Goal: Task Accomplishment & Management: Complete application form

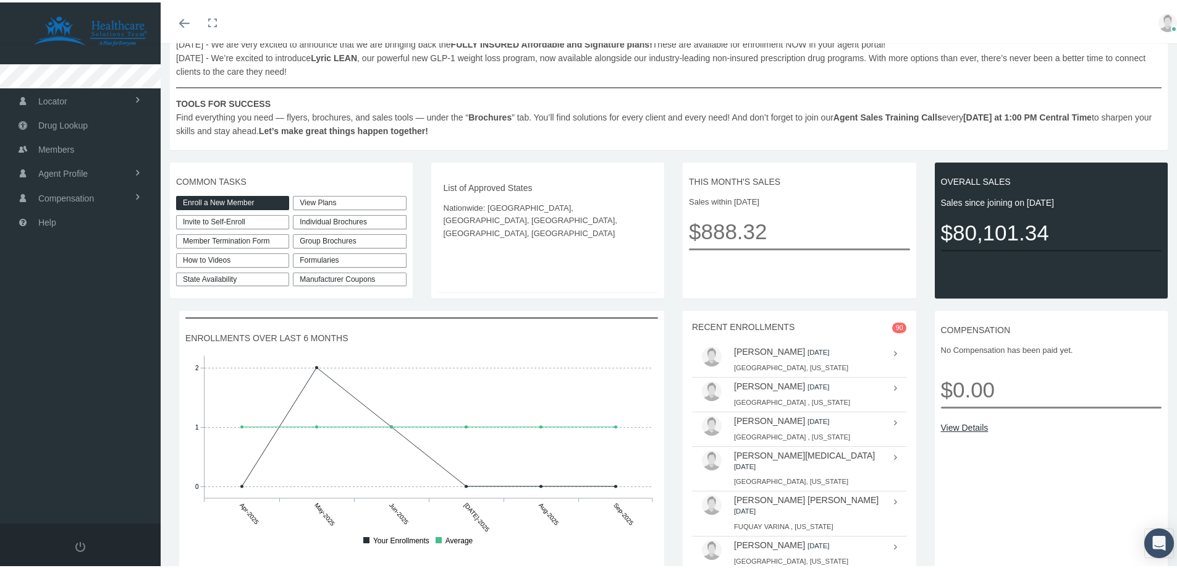
scroll to position [118, 0]
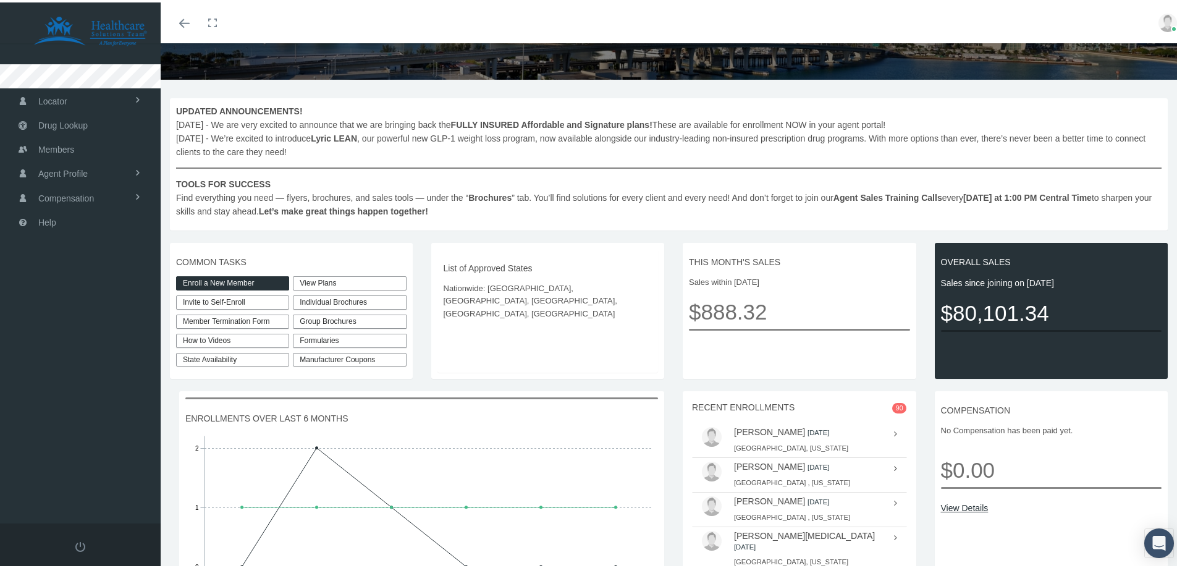
click at [222, 281] on link "Enroll a New Member" at bounding box center [232, 281] width 113 height 14
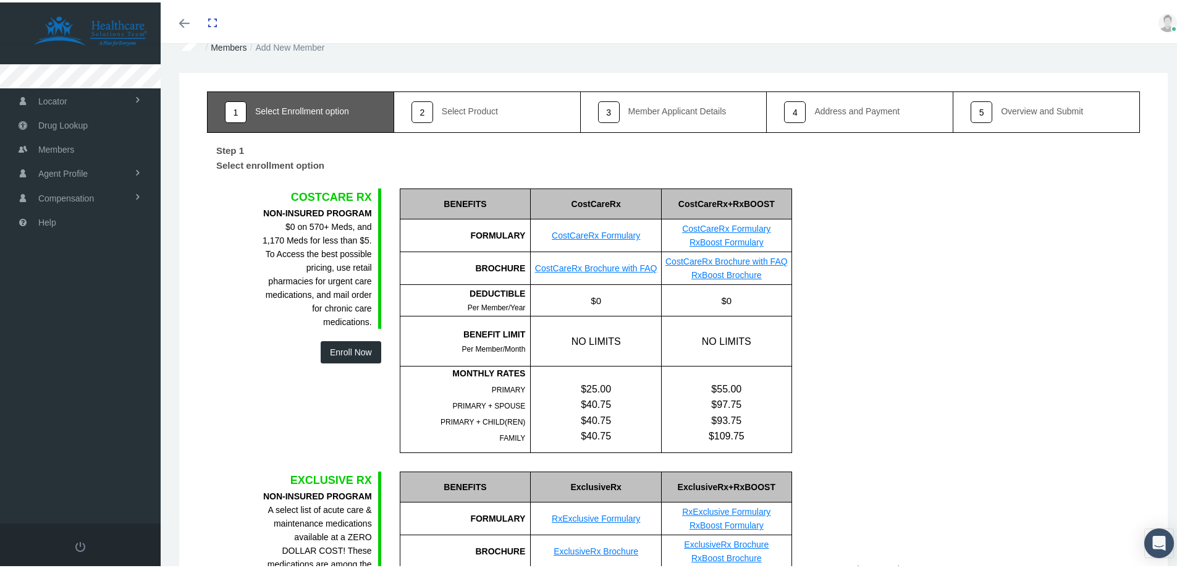
scroll to position [62, 0]
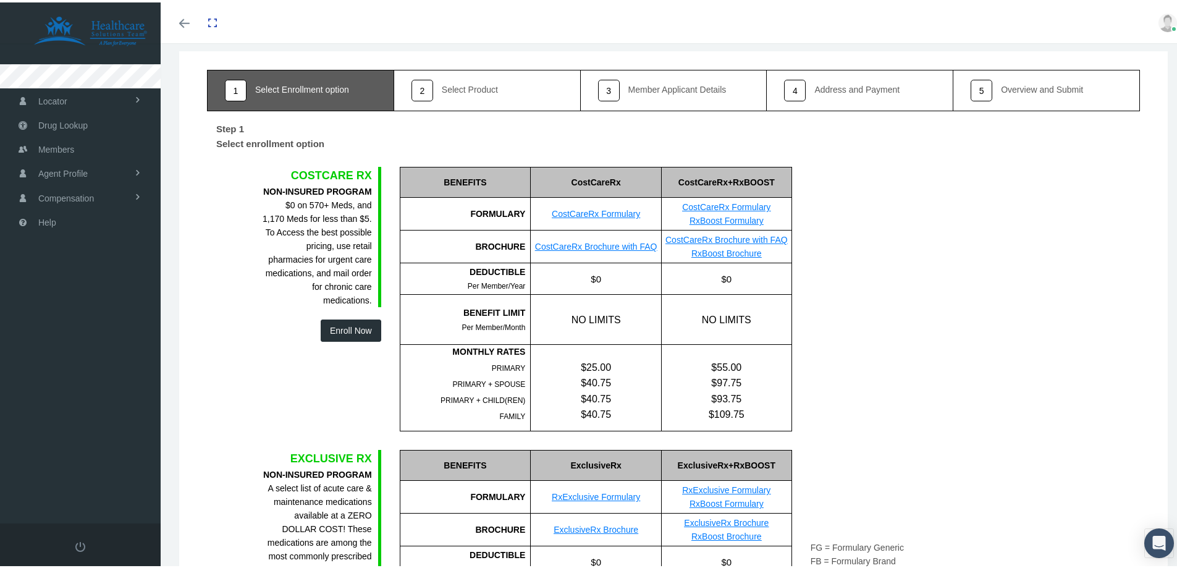
click at [330, 322] on button "Enroll Now" at bounding box center [351, 328] width 61 height 22
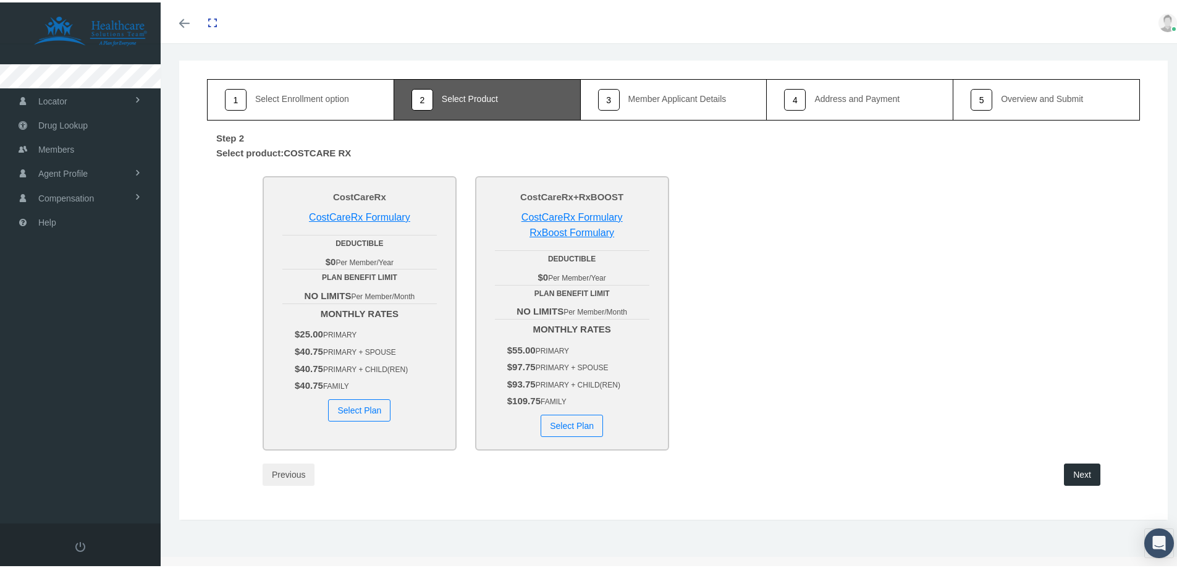
scroll to position [0, 0]
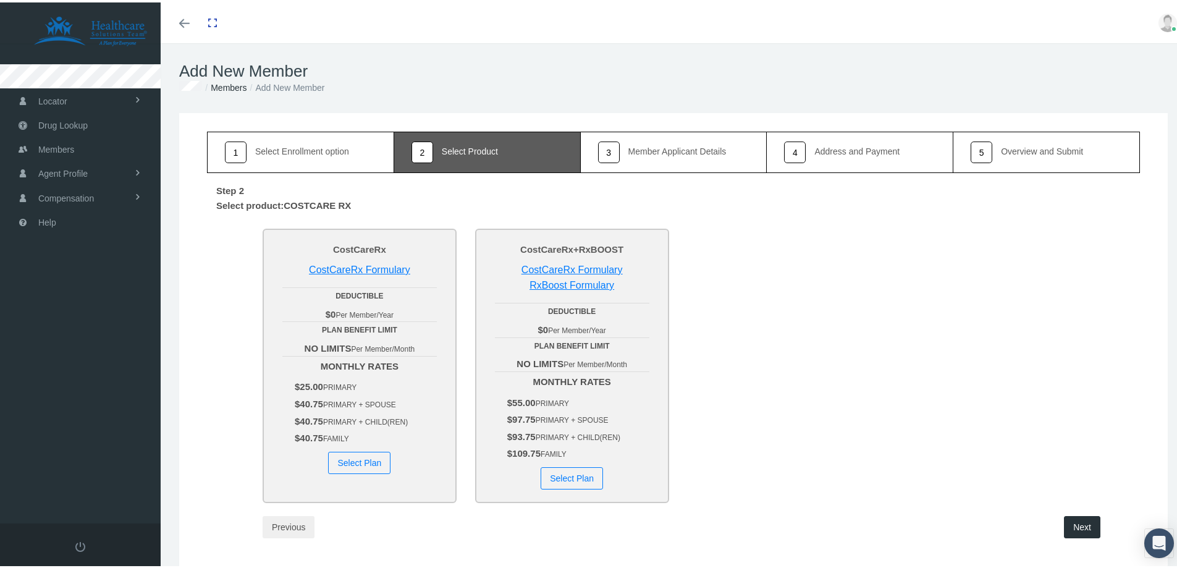
click at [562, 474] on button "Select Plan" at bounding box center [572, 476] width 62 height 22
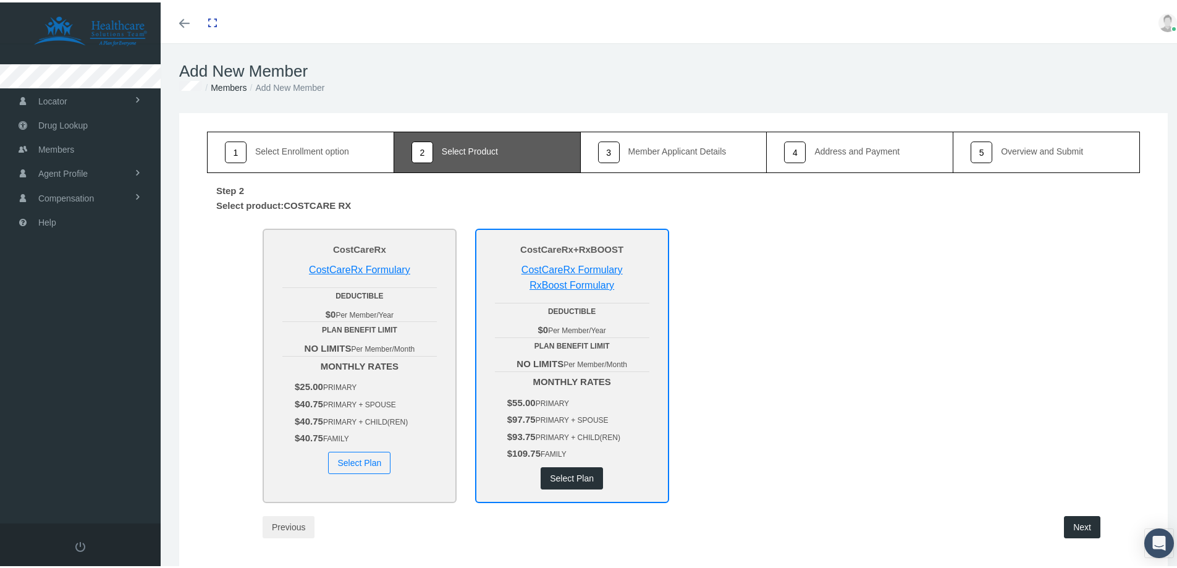
click at [1079, 523] on button "Next" at bounding box center [1082, 524] width 36 height 22
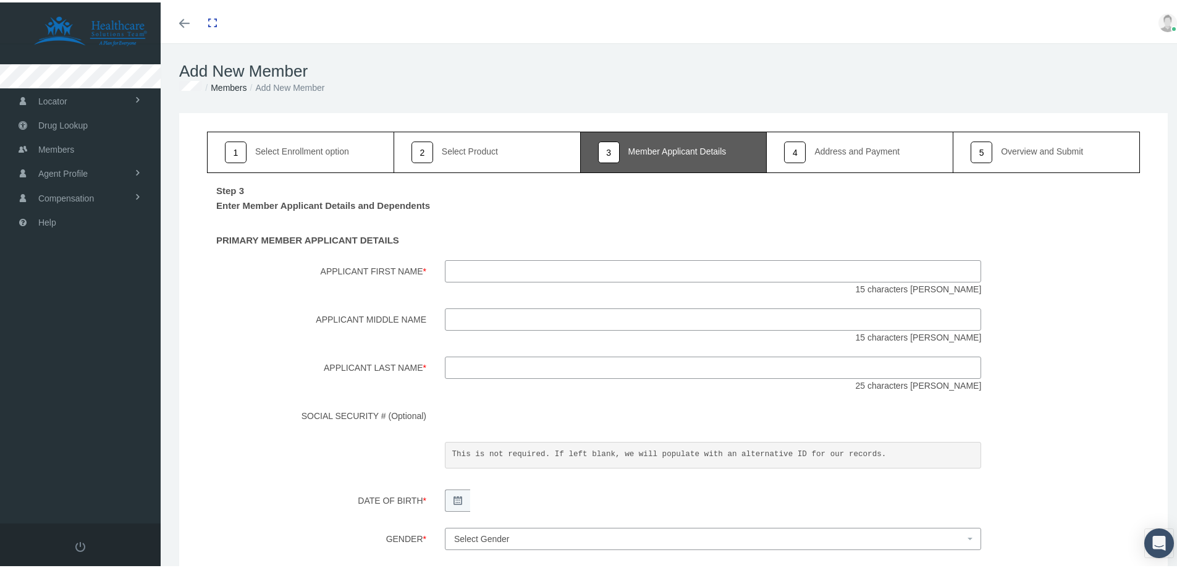
click at [463, 269] on input "Applicant First Name *" at bounding box center [713, 269] width 536 height 22
paste input "Antonio Nunez"
drag, startPoint x: 494, startPoint y: 265, endPoint x: 532, endPoint y: 270, distance: 38.0
click at [532, 270] on input "Antonio Nunez" at bounding box center [713, 269] width 536 height 22
type input "Antonio"
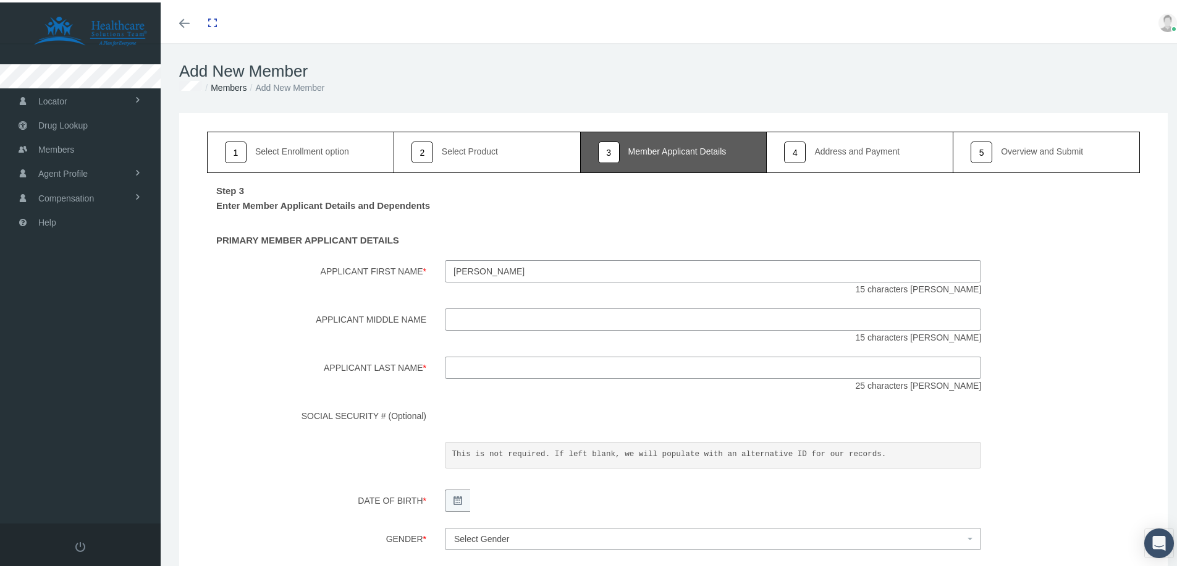
click at [460, 363] on input "Applicant Last Name *" at bounding box center [713, 365] width 536 height 22
paste input "Nunez"
type input "Nunez"
click at [395, 345] on div "Step 3 Enter Member Applicant Details and Dependents PRIMARY MEMBER APPLICANT D…" at bounding box center [673, 449] width 933 height 556
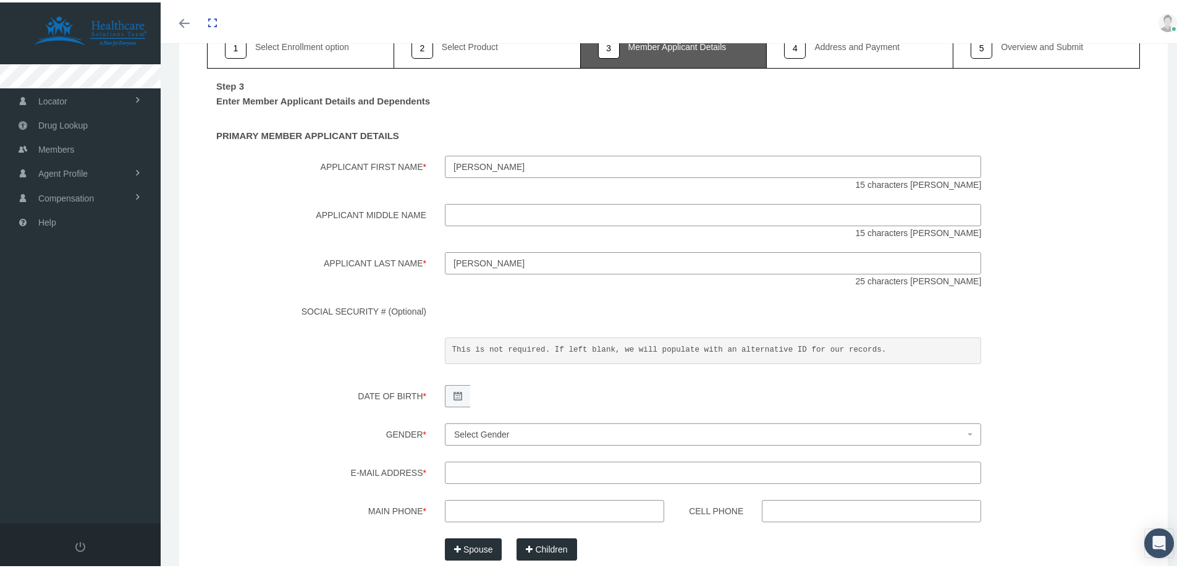
scroll to position [124, 0]
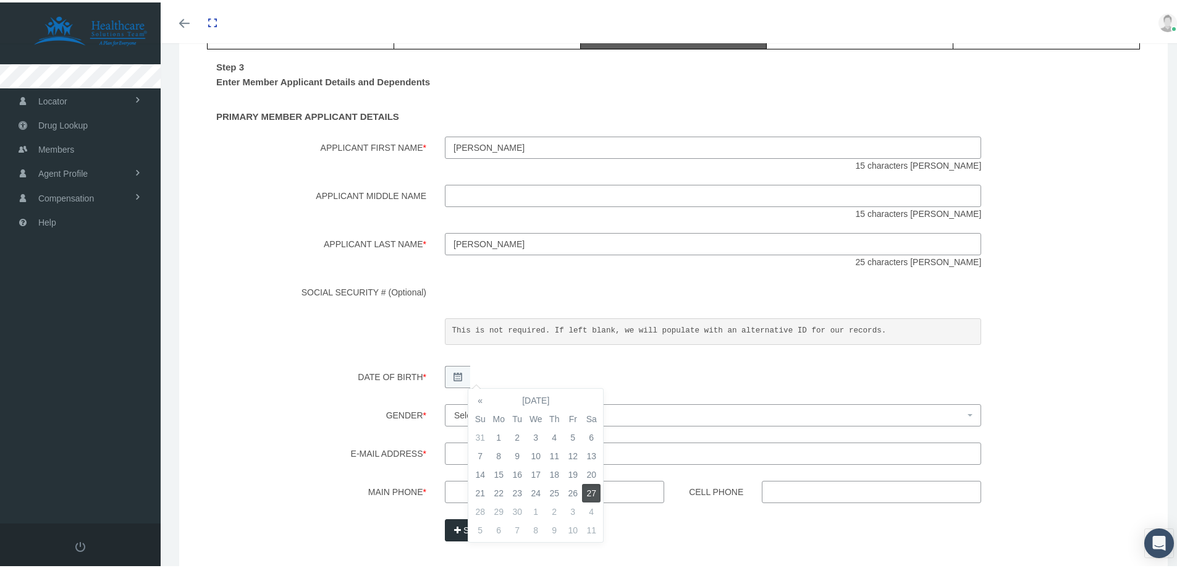
click at [339, 408] on div "Step 3 Enter Member Applicant Details and Dependents PRIMARY MEMBER APPLICANT D…" at bounding box center [673, 325] width 933 height 556
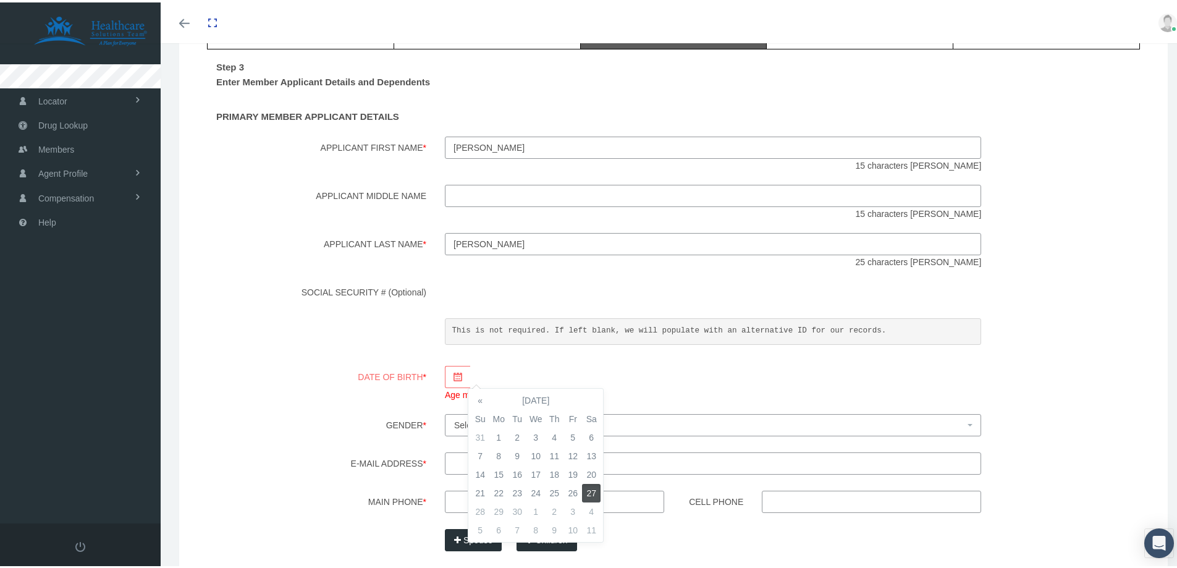
click at [301, 370] on div "Date of Birth * Age must be greater than or equal to 18" at bounding box center [673, 381] width 951 height 36
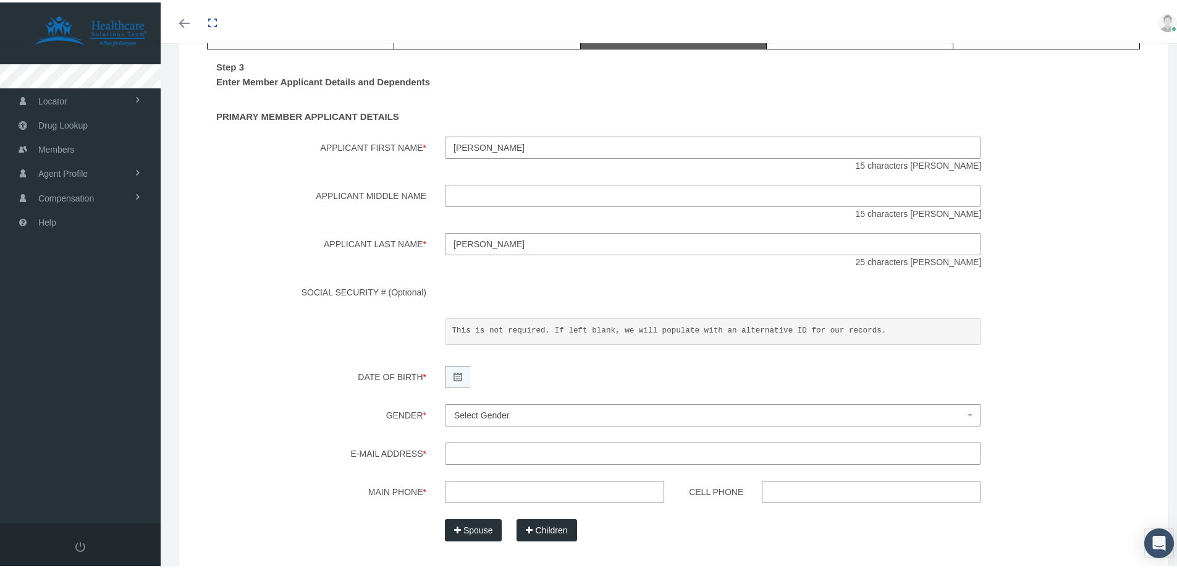
click at [174, 411] on div "Pharmacy Benefits Plan Enrollment 1" at bounding box center [674, 323] width 1026 height 672
click at [462, 407] on span "Select Gender" at bounding box center [709, 413] width 510 height 14
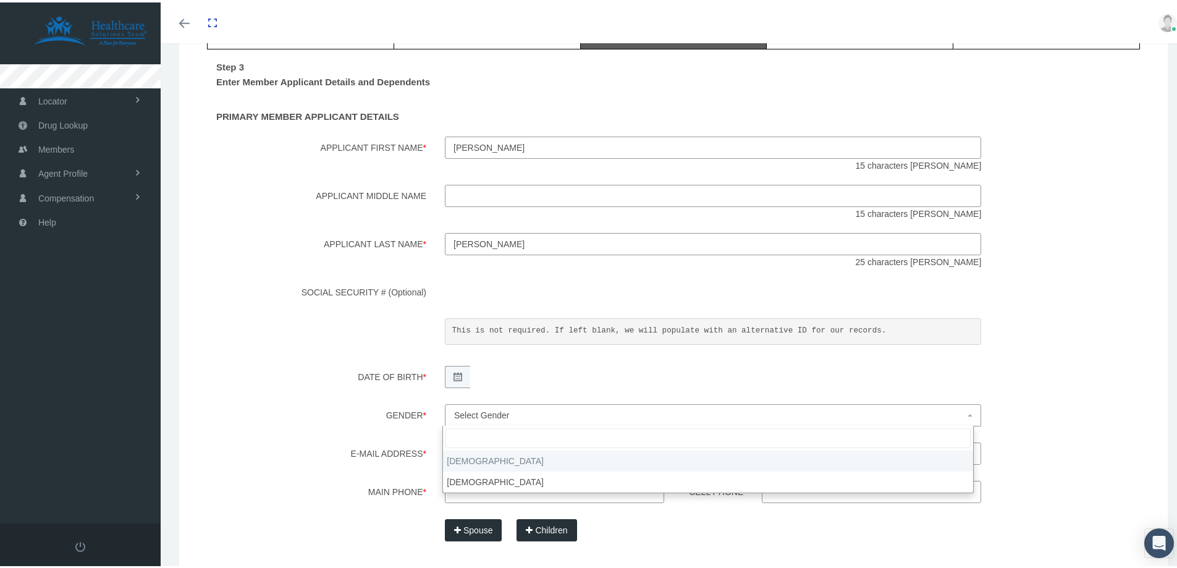
select select "M"
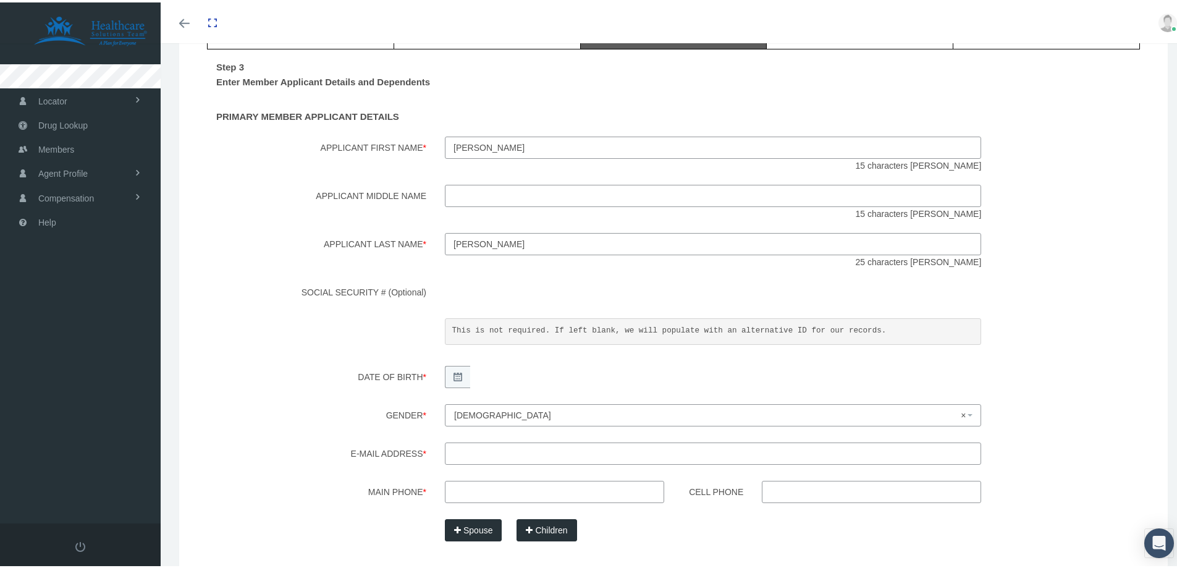
click at [489, 456] on input "E-mail Address *" at bounding box center [713, 451] width 536 height 22
paste input "tonyandson1234@gmail.com"
type input "tonyandson1234@gmail.com"
click at [476, 484] on input "Main Phone *" at bounding box center [554, 489] width 219 height 22
click at [318, 496] on label "Main Phone *" at bounding box center [317, 491] width 238 height 26
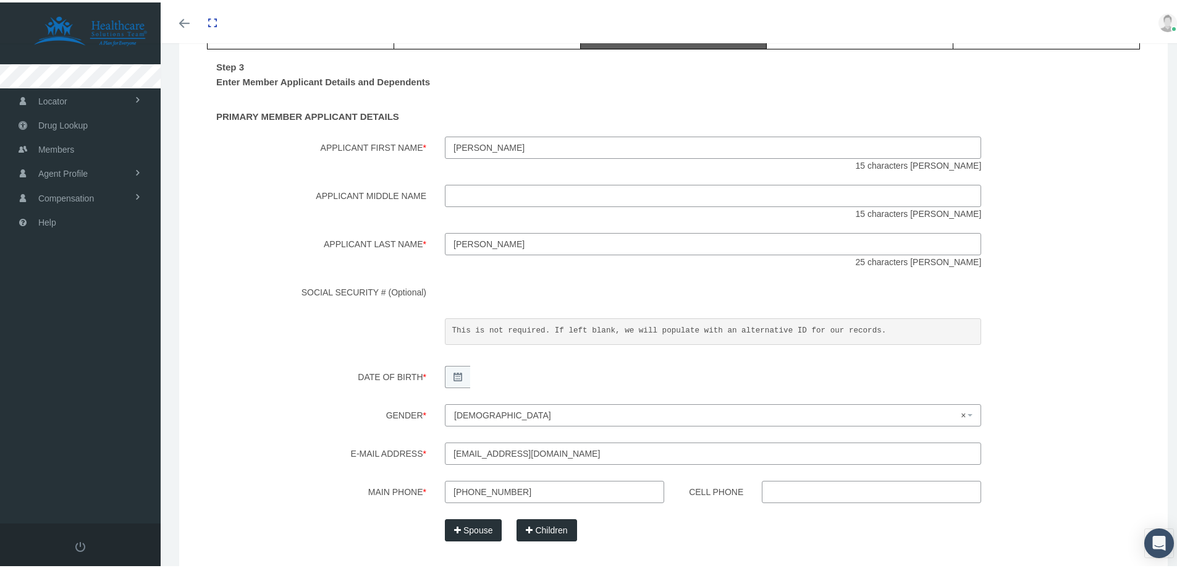
click at [445, 496] on input "210-763-1433" at bounding box center [554, 489] width 219 height 22
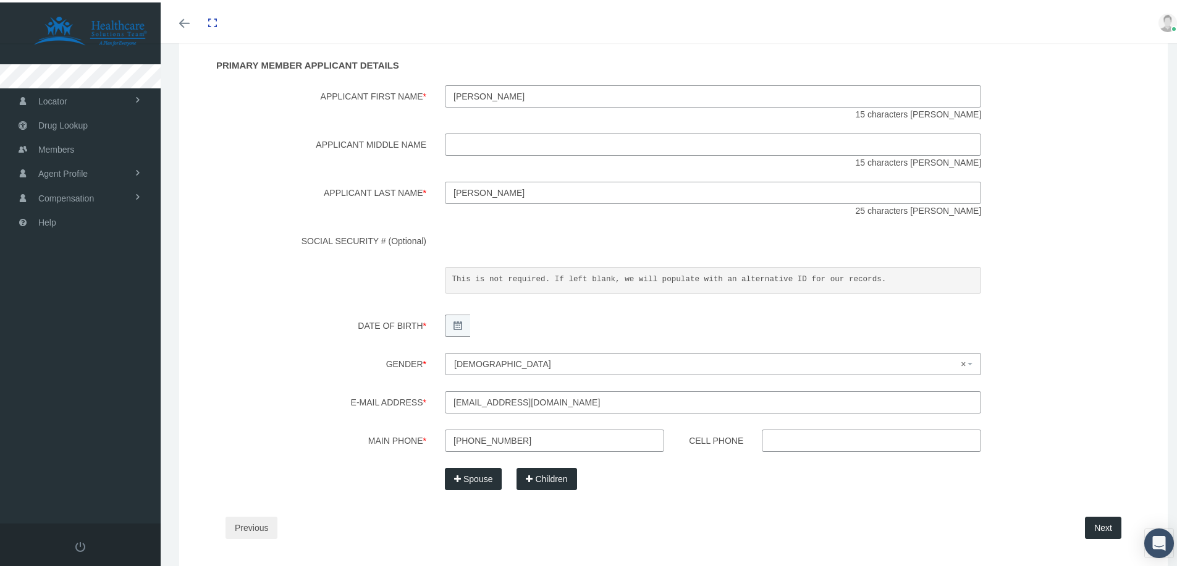
scroll to position [228, 0]
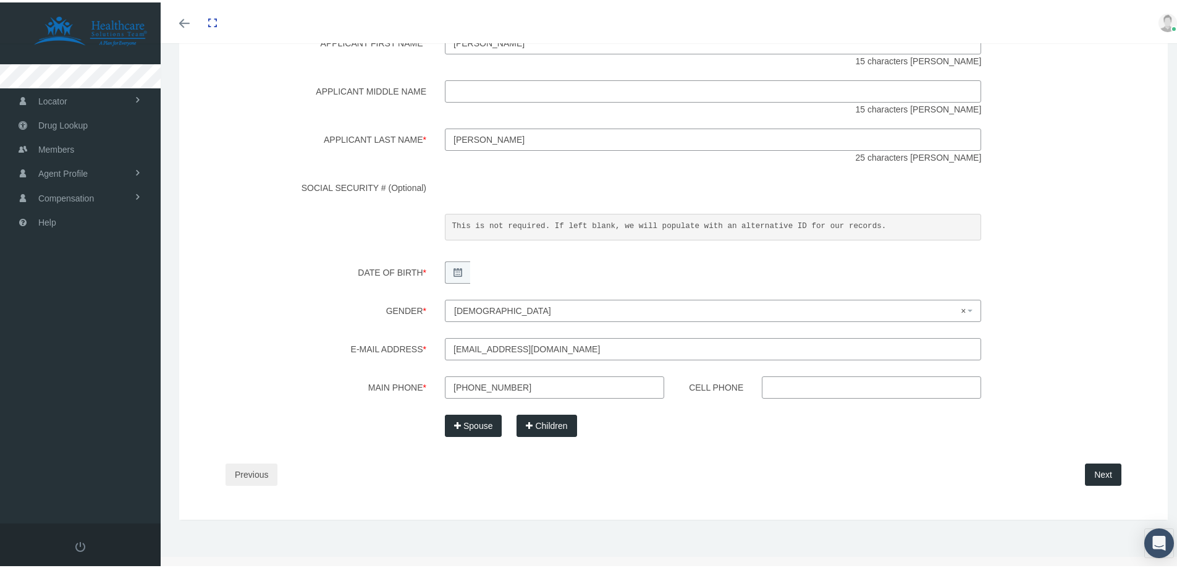
type input "210-763-1433"
click at [1097, 465] on button "Next" at bounding box center [1103, 472] width 36 height 22
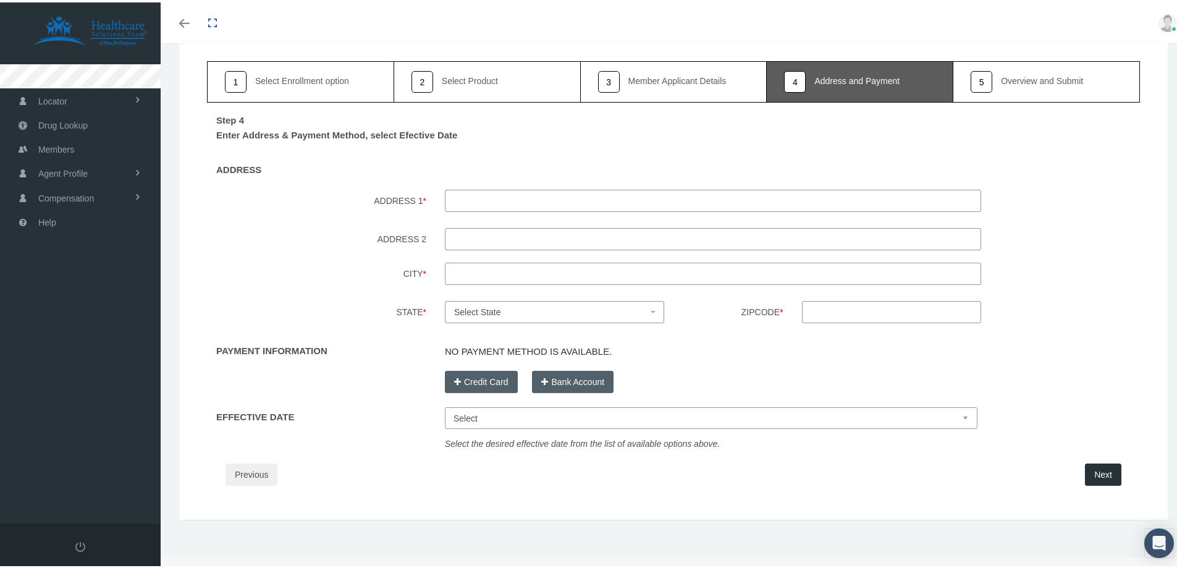
scroll to position [0, 0]
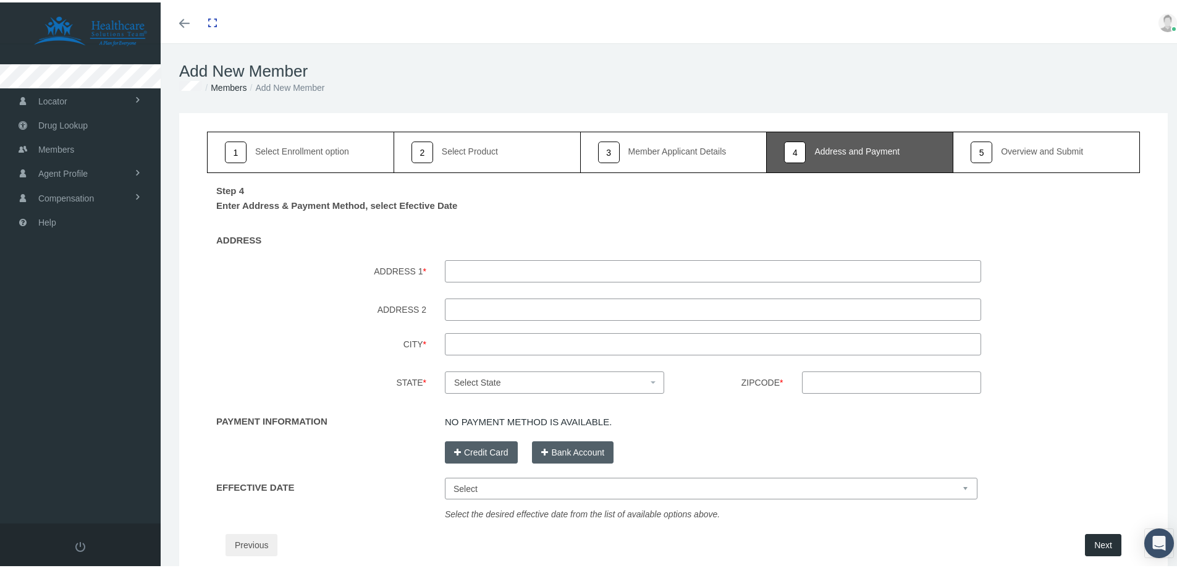
click at [467, 271] on input "ADDRESS 1 *" at bounding box center [713, 269] width 536 height 22
paste input "4603 Silver River"
type input "4603 Silver River"
click at [462, 339] on input "City *" at bounding box center [713, 342] width 536 height 22
paste input "San Antonio"
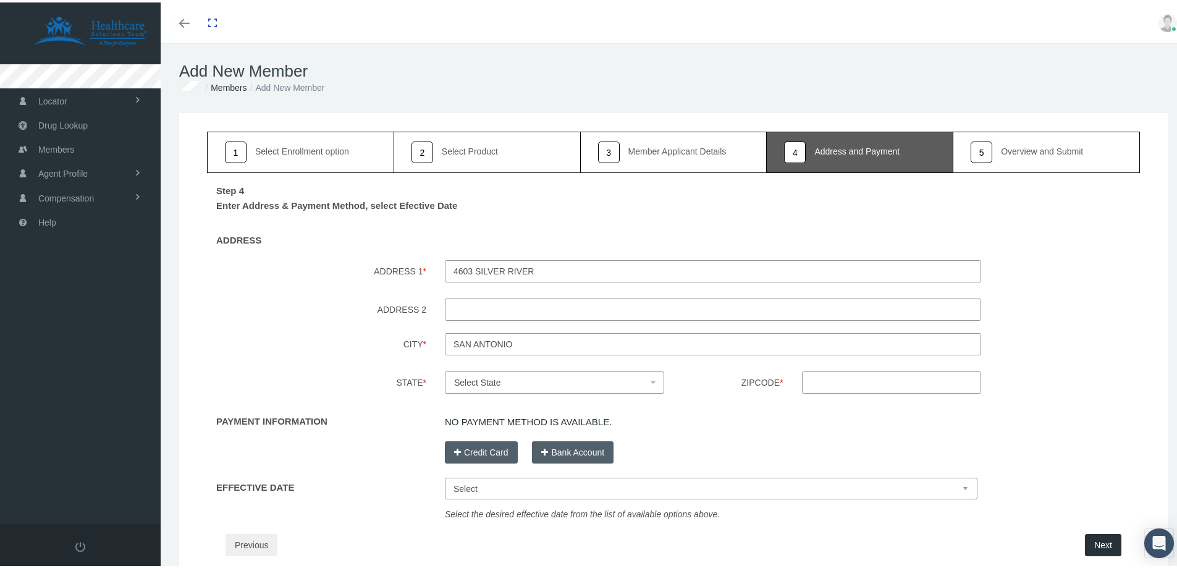
type input "San Antonio"
click at [466, 373] on span "Select State" at bounding box center [550, 380] width 193 height 14
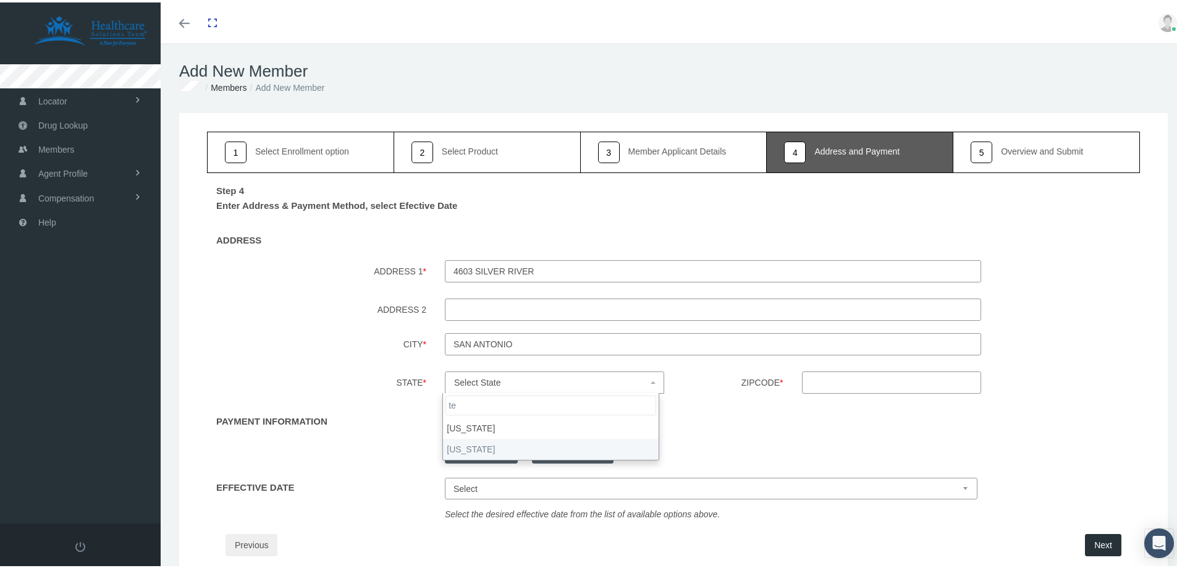
type input "te"
select select "TX"
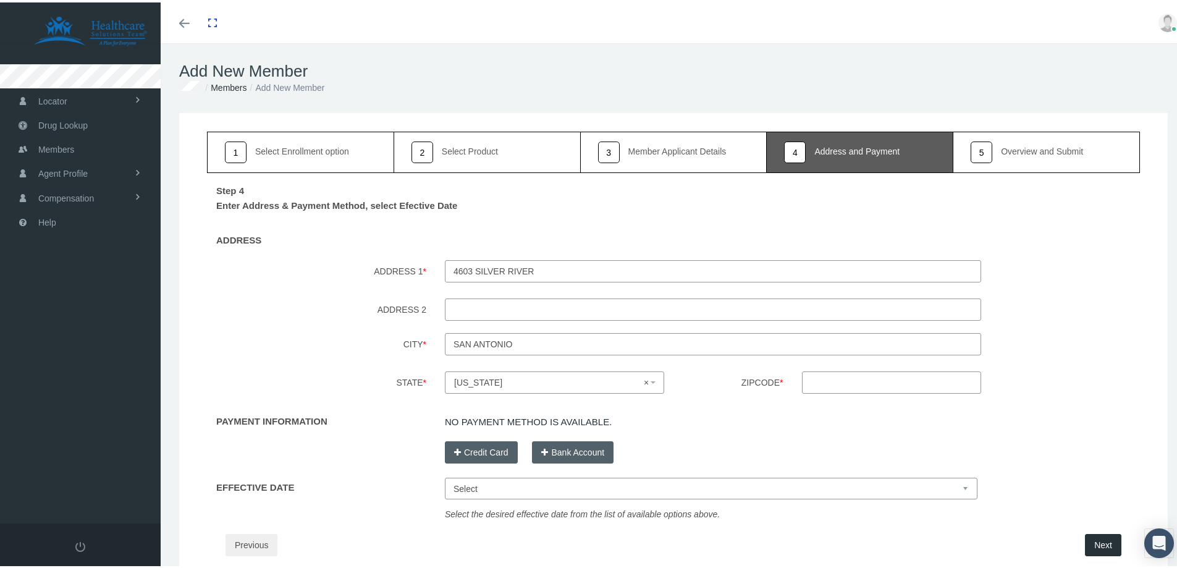
click at [814, 384] on input "Zipcode *" at bounding box center [892, 380] width 180 height 22
type input "78222"
click at [476, 491] on select "Select Oct 1, 2025 Nov 1, 2025 Dec 1, 2025 Jan 1, 2026" at bounding box center [711, 486] width 533 height 22
select select "Oct 1, 2025"
click at [445, 475] on select "Select Oct 1, 2025 Nov 1, 2025 Dec 1, 2025 Jan 1, 2026" at bounding box center [711, 486] width 533 height 22
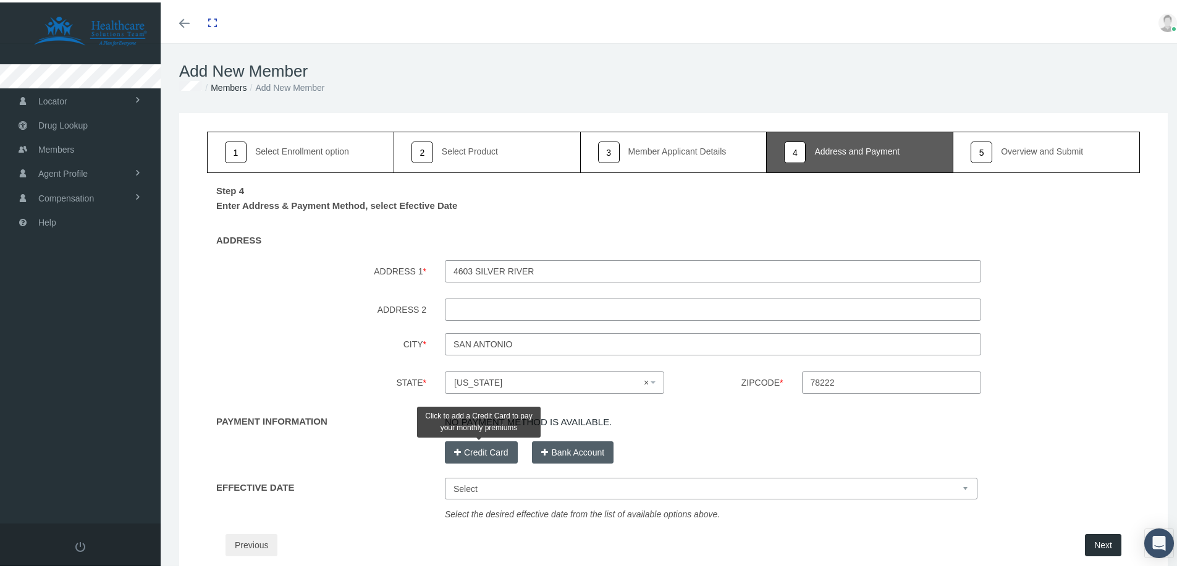
click at [476, 452] on button "Credit Card" at bounding box center [481, 450] width 73 height 22
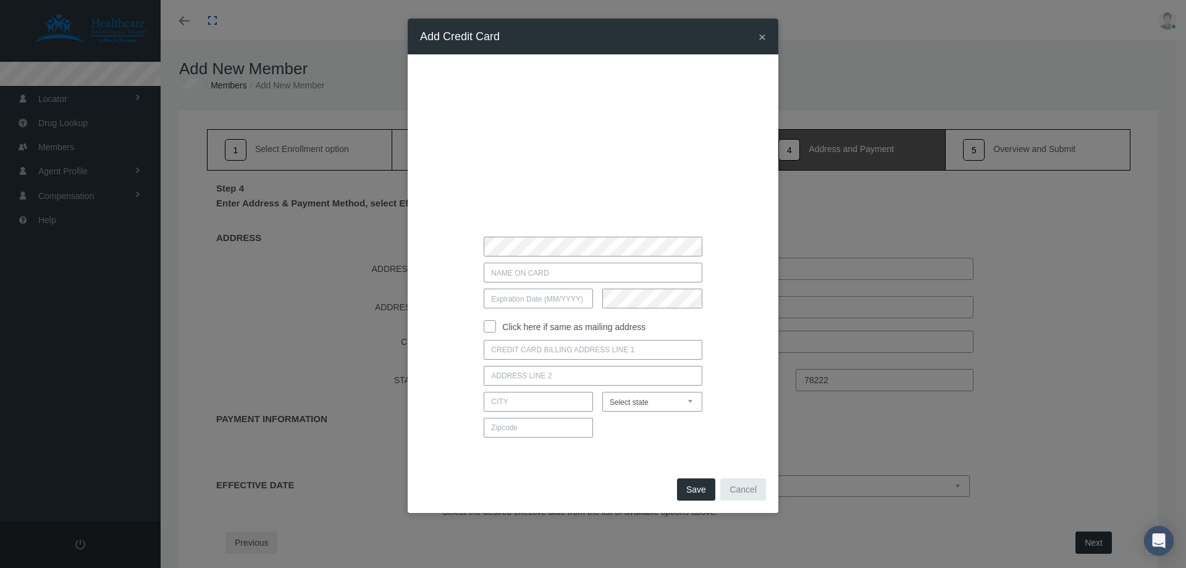
click at [452, 286] on div "Click here if same as mailing address Idaho" at bounding box center [593, 264] width 309 height 358
click at [535, 272] on input "text" at bounding box center [593, 273] width 218 height 20
paste input "4031630941396672"
type input "4031630941396672"
click at [482, 324] on div "Click here if same as mailing address" at bounding box center [592, 323] width 327 height 19
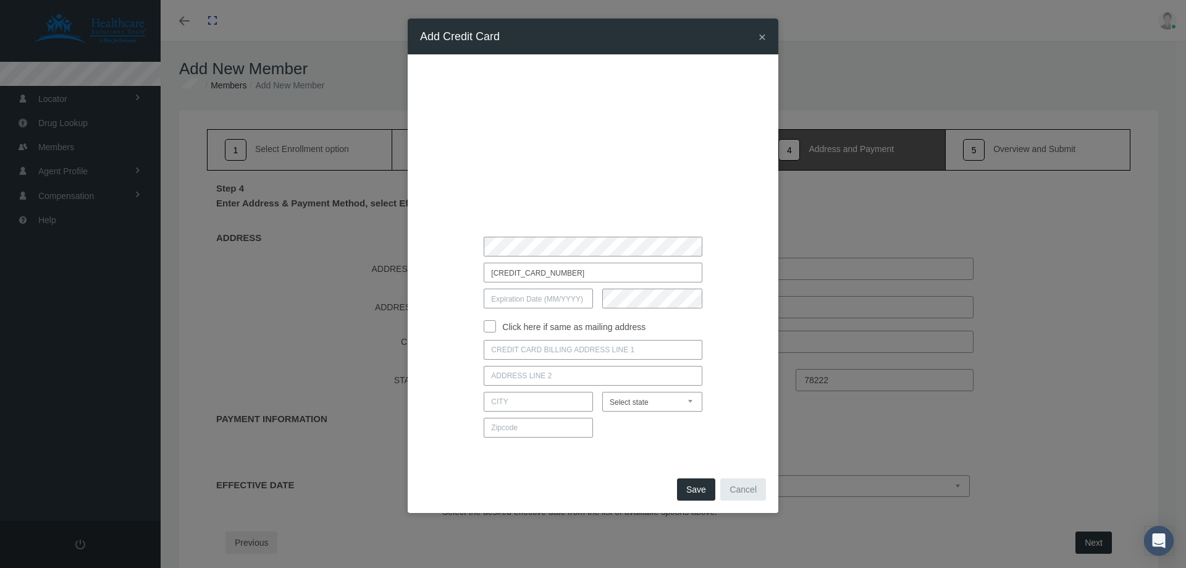
click at [489, 324] on input "Click here if same as mailing address" at bounding box center [490, 325] width 12 height 12
checkbox input "true"
type input "4603 SILVER RIVER"
type input "SAN ANTONIO"
select select "TX"
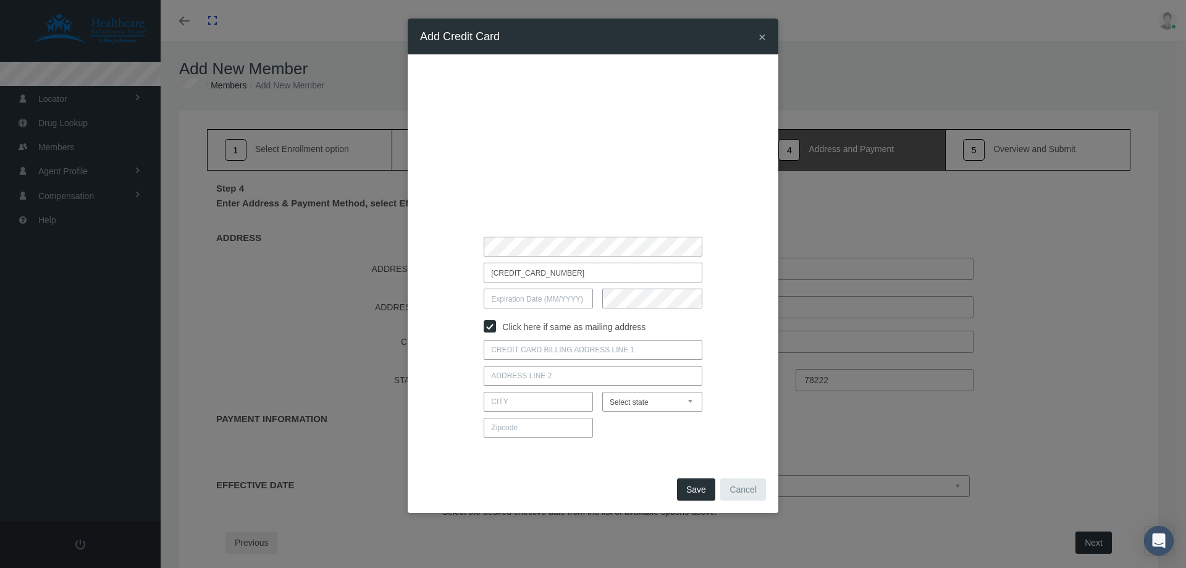
type input "78222"
click at [515, 298] on input "text" at bounding box center [538, 299] width 109 height 20
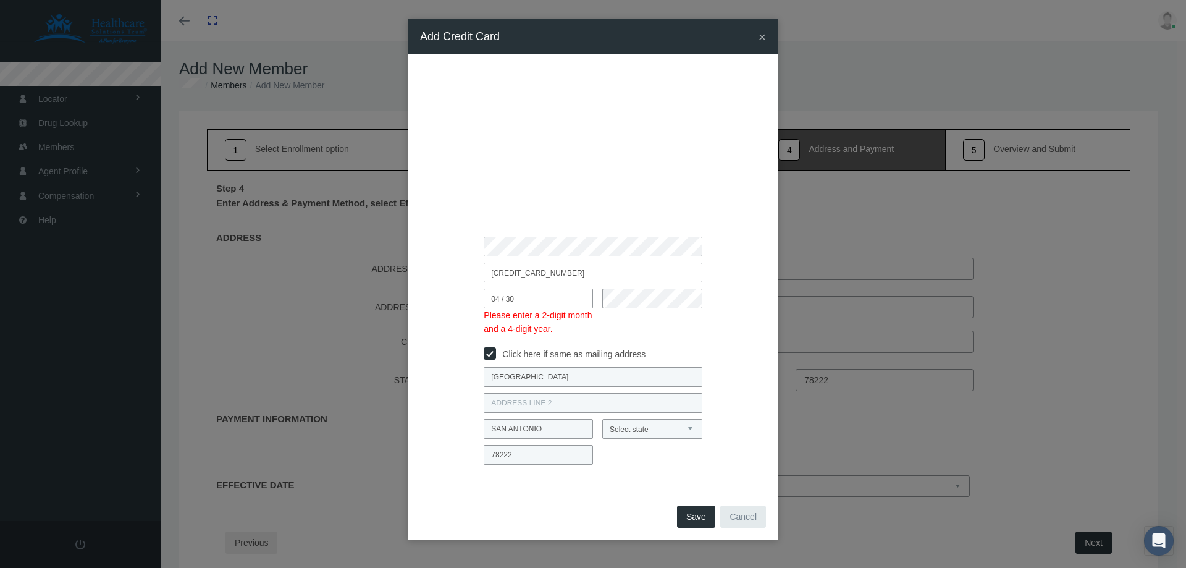
click at [447, 425] on div "SAN ANTONIO Select state Alabama Alaska Arizona Arkansas California Colorado Co…" at bounding box center [592, 429] width 327 height 20
click at [525, 295] on input "04 / 30" at bounding box center [538, 299] width 109 height 20
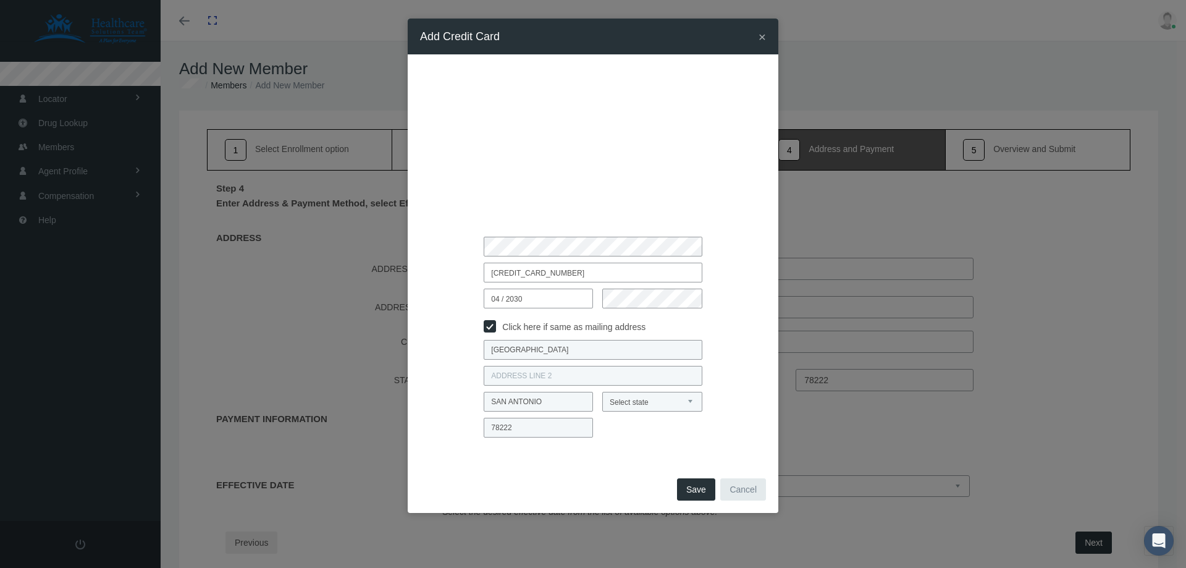
type input "04 / 2030"
click at [706, 495] on button "Save" at bounding box center [696, 489] width 38 height 22
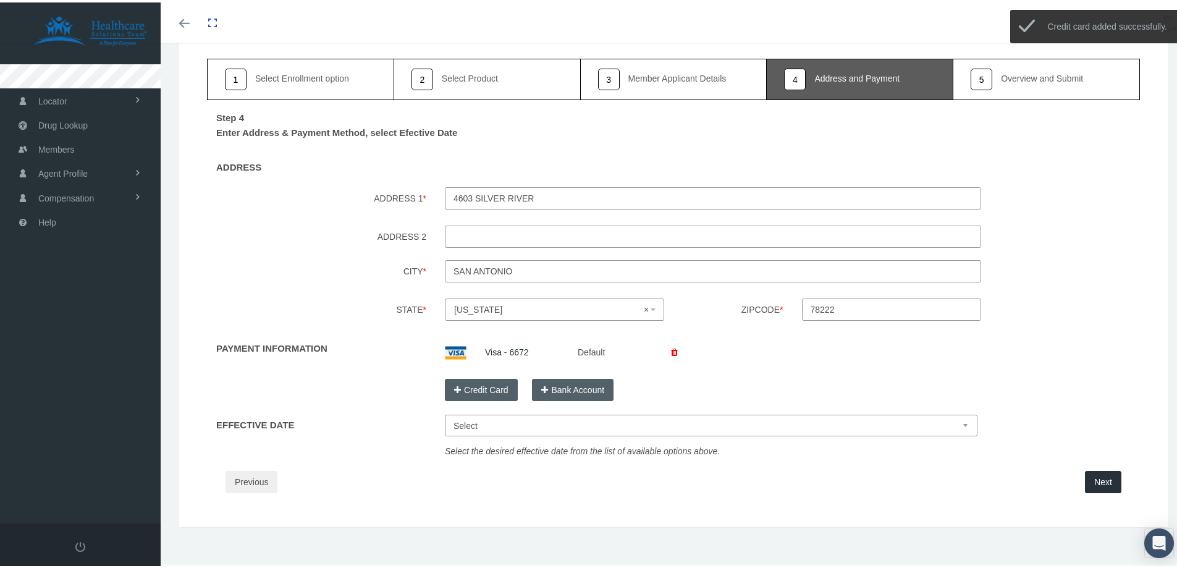
scroll to position [80, 0]
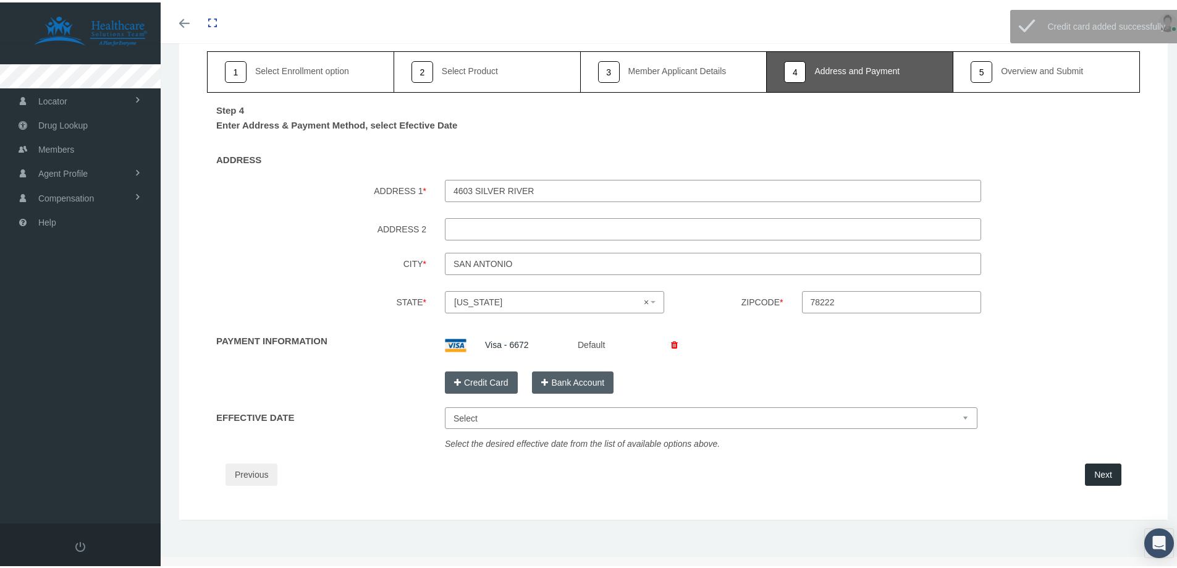
click at [1094, 466] on button "Next" at bounding box center [1103, 472] width 36 height 22
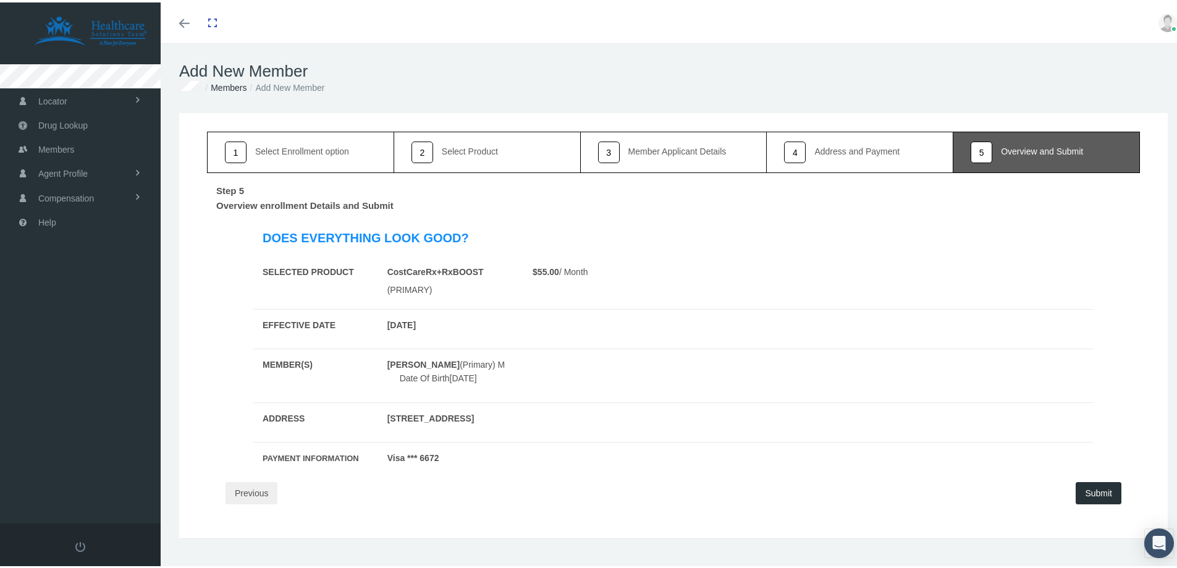
scroll to position [27, 0]
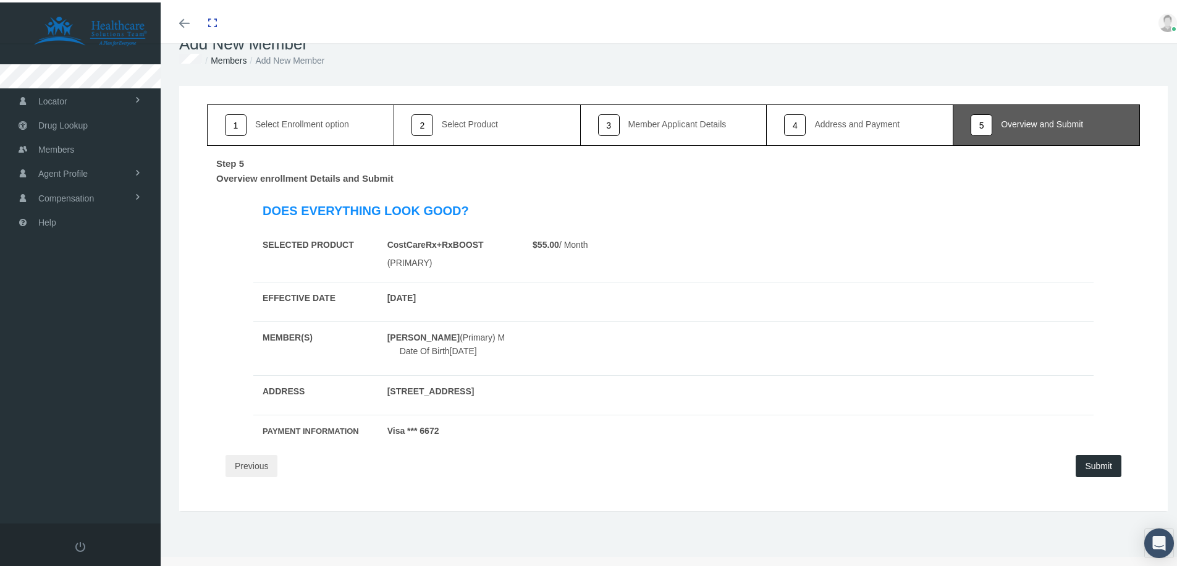
click at [1092, 460] on button "Submit" at bounding box center [1099, 463] width 46 height 22
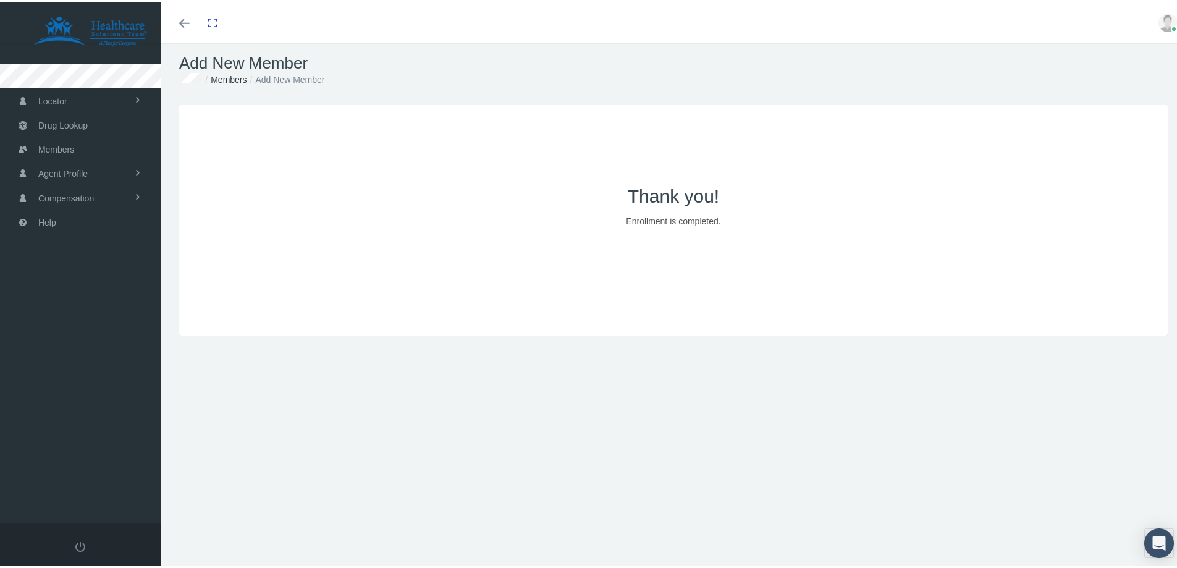
scroll to position [0, 0]
